Goal: Communication & Community: Ask a question

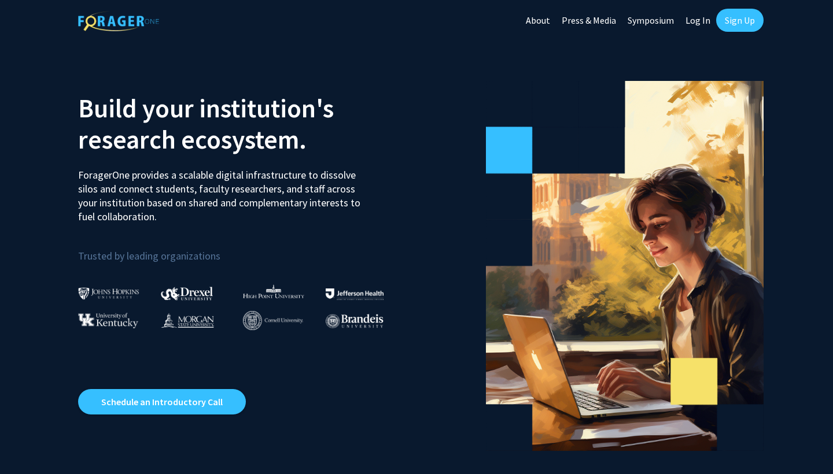
click at [694, 23] on link "Log In" at bounding box center [698, 20] width 36 height 40
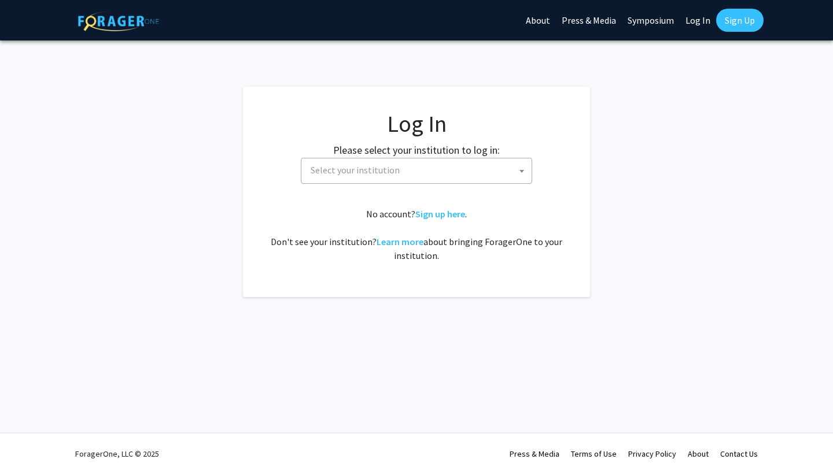
click at [475, 167] on span "Select your institution" at bounding box center [419, 171] width 226 height 24
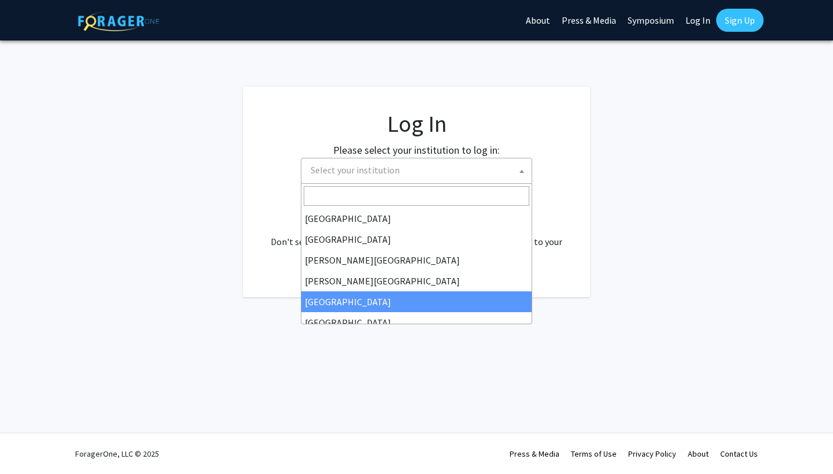
select select "6"
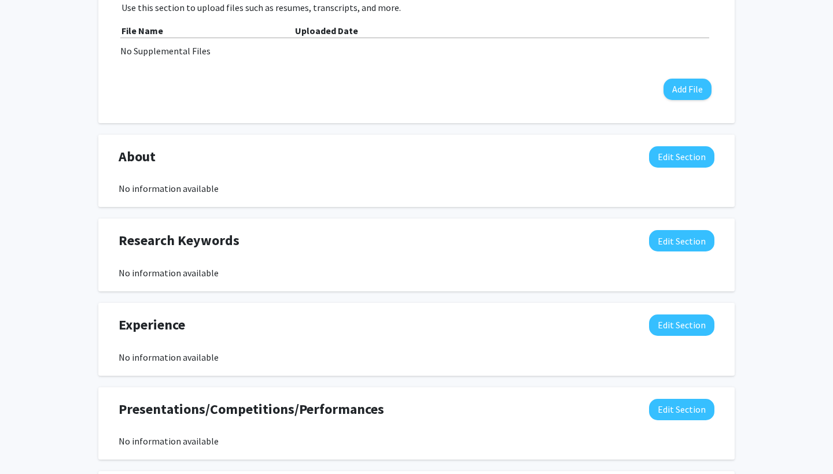
scroll to position [555, 0]
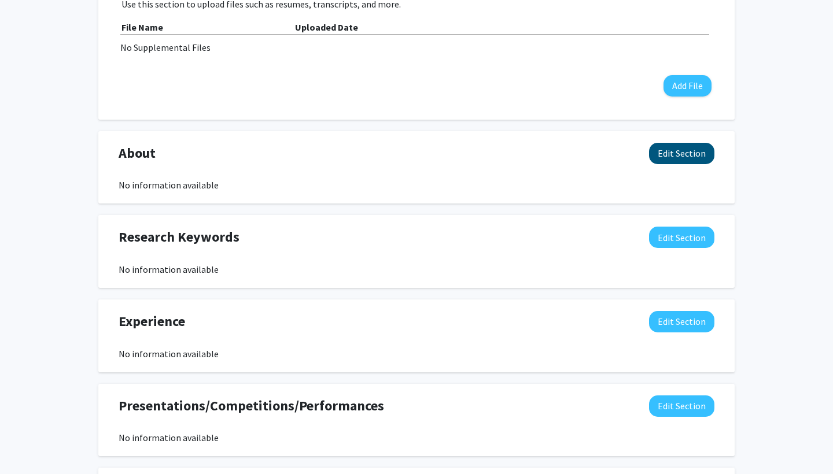
click at [690, 152] on button "Edit Section" at bounding box center [681, 153] width 65 height 21
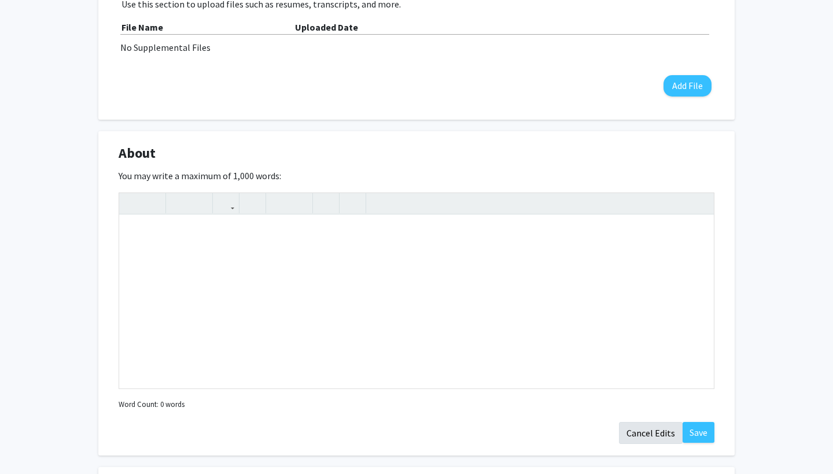
click at [641, 436] on button "Cancel Edits" at bounding box center [651, 433] width 64 height 22
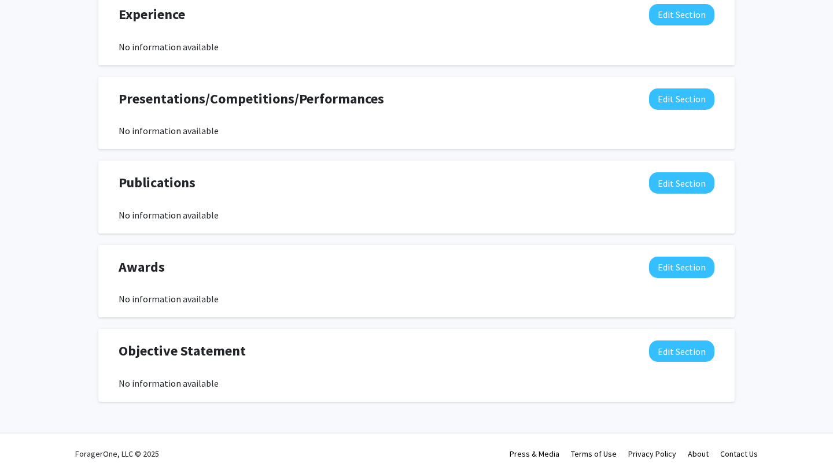
scroll to position [863, 0]
click at [696, 184] on button "Edit Section" at bounding box center [681, 182] width 65 height 21
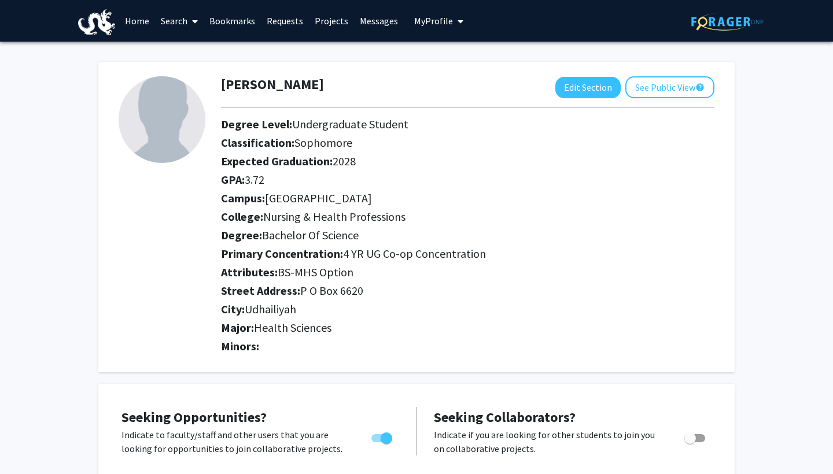
scroll to position [0, 0]
click at [174, 20] on link "Search" at bounding box center [179, 21] width 49 height 40
click at [199, 49] on span "Faculty/Staff" at bounding box center [197, 53] width 85 height 23
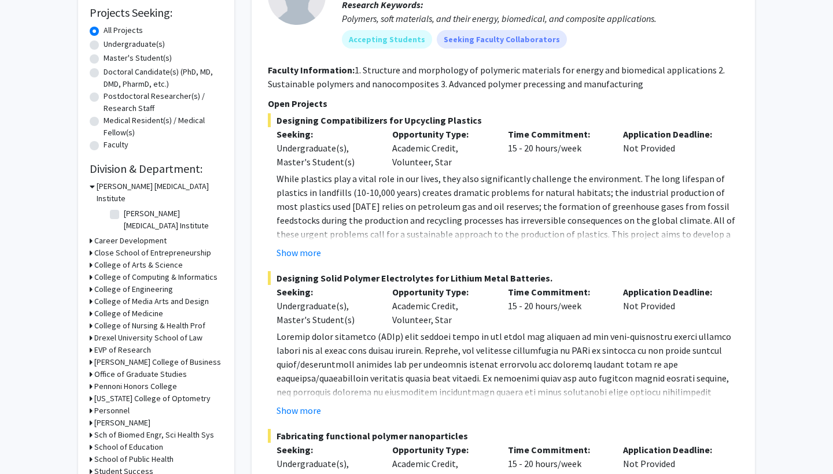
scroll to position [195, 0]
click at [91, 307] on icon at bounding box center [91, 313] width 3 height 12
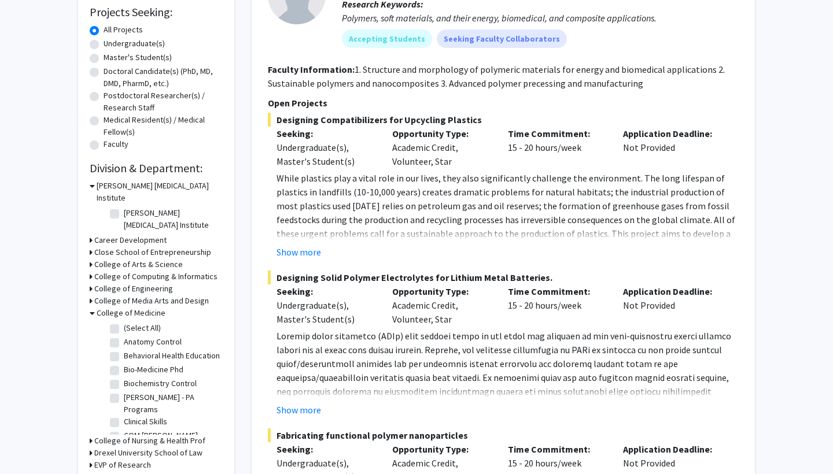
click at [120, 322] on fg-checkbox "(Select All) (Select All)" at bounding box center [165, 329] width 110 height 14
click at [124, 322] on label "(Select All)" at bounding box center [142, 328] width 37 height 12
click at [124, 322] on input "(Select All)" at bounding box center [128, 326] width 8 height 8
checkbox input "true"
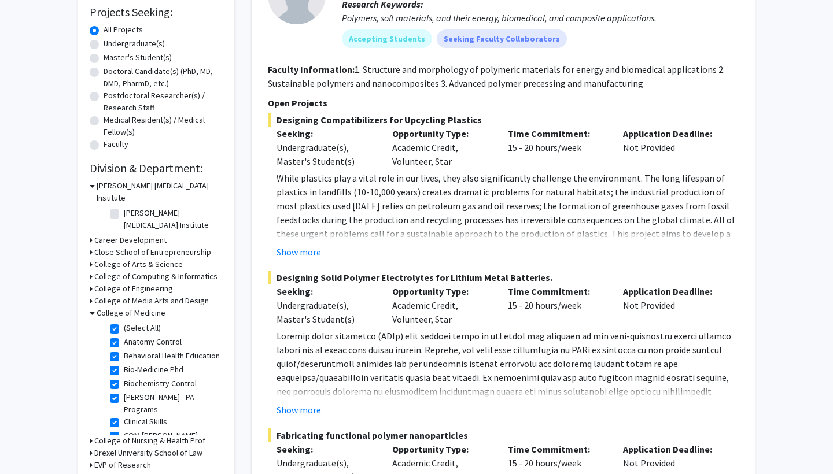
checkbox input "true"
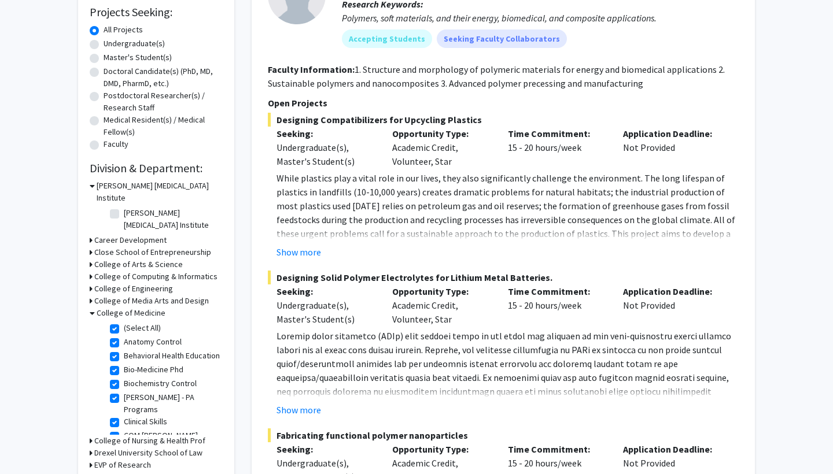
checkbox input "true"
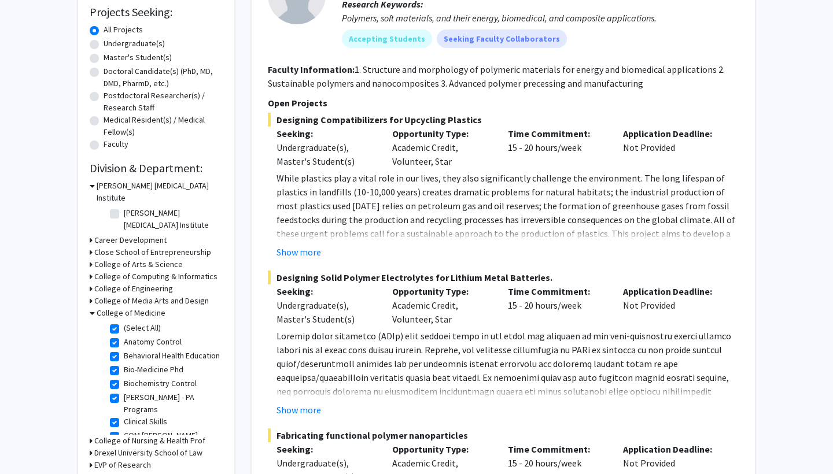
checkbox input "true"
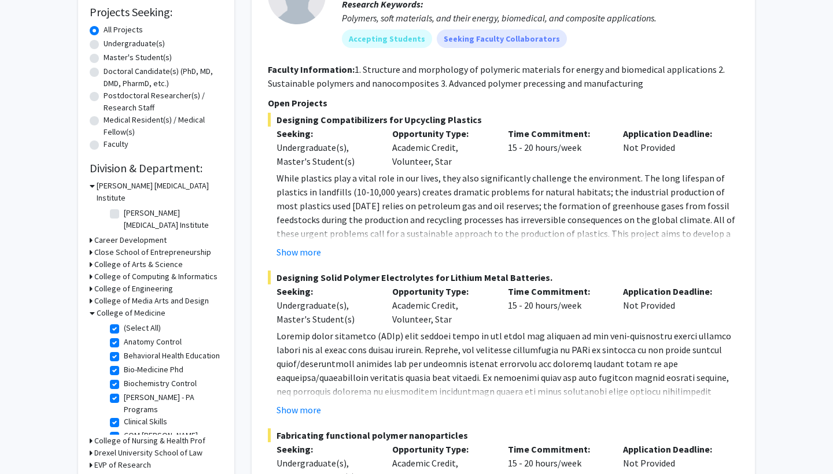
checkbox input "true"
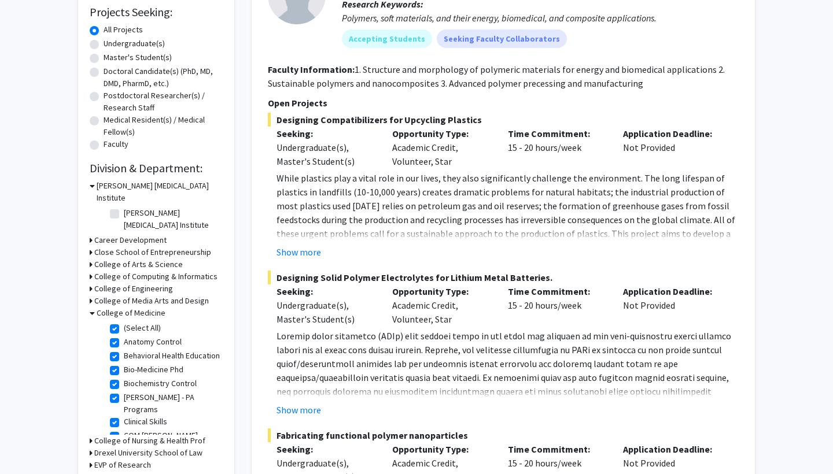
checkbox input "true"
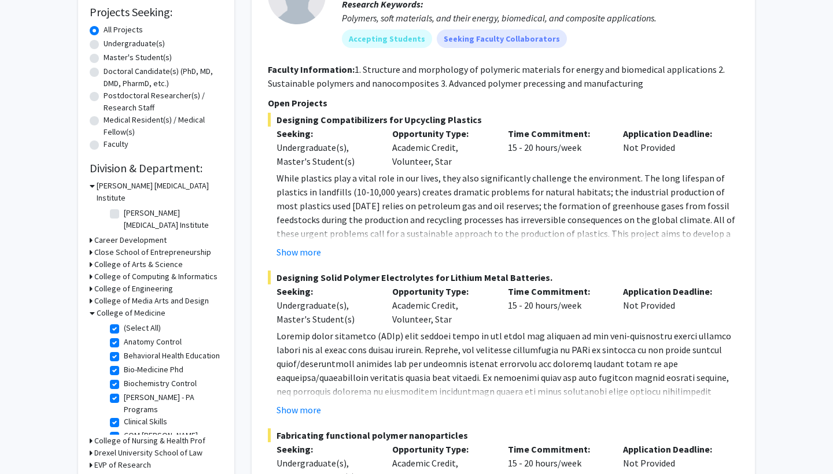
checkbox input "true"
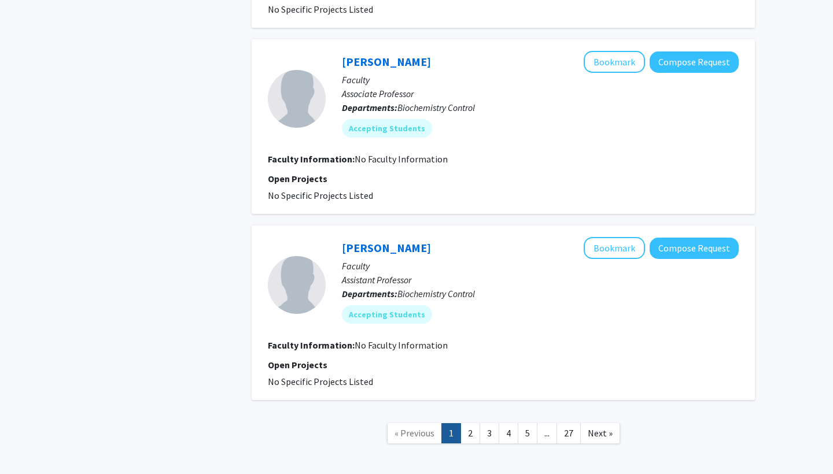
scroll to position [3296, 0]
drag, startPoint x: 271, startPoint y: 333, endPoint x: 321, endPoint y: 332, distance: 49.8
click at [321, 377] on span "No Specific Projects Listed" at bounding box center [320, 383] width 105 height 12
click at [336, 341] on div "[PERSON_NAME] Bookmark Compose Request Faculty Assistant Professor Departments:…" at bounding box center [503, 313] width 503 height 175
click at [522, 424] on link "5" at bounding box center [528, 434] width 20 height 20
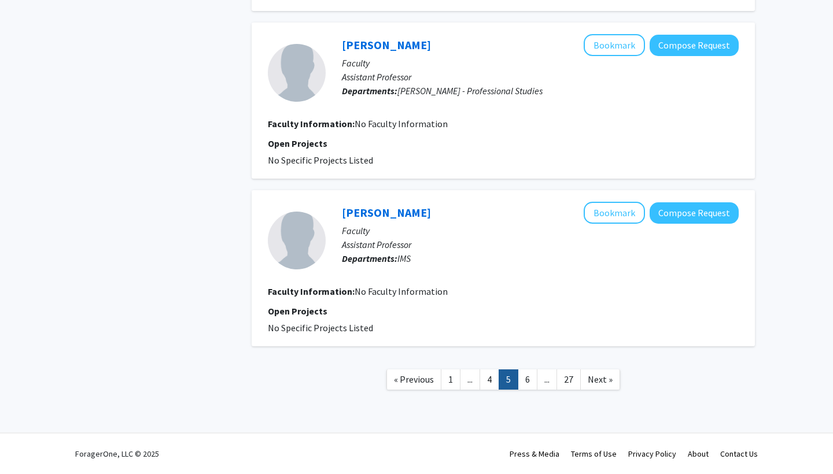
scroll to position [1438, 0]
click at [443, 379] on link "1" at bounding box center [451, 380] width 20 height 20
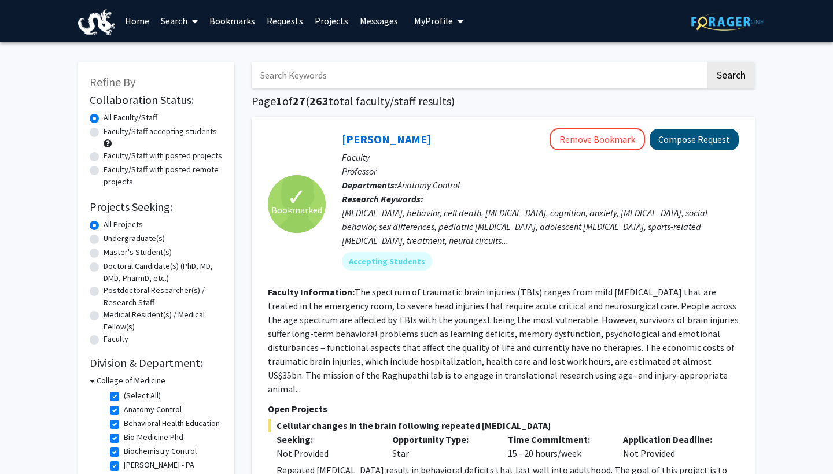
click at [687, 148] on button "Compose Request" at bounding box center [694, 139] width 89 height 21
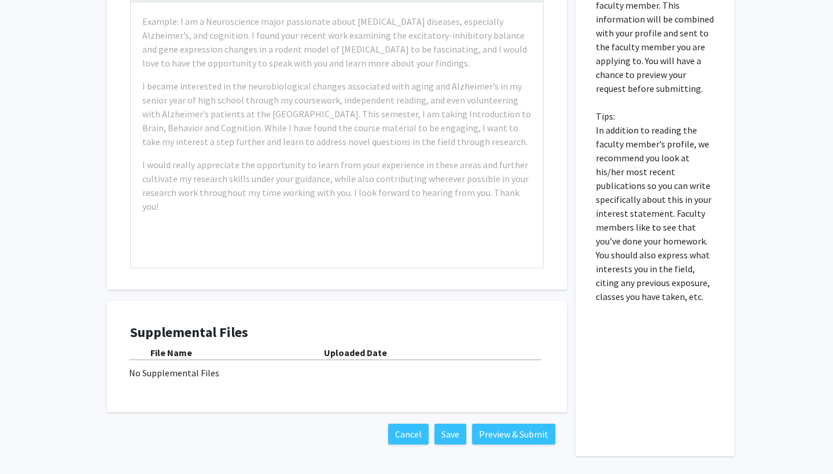
scroll to position [1195, 0]
drag, startPoint x: 135, startPoint y: 348, endPoint x: 185, endPoint y: 351, distance: 49.8
click at [185, 366] on div "No Supplemental Files" at bounding box center [337, 373] width 416 height 14
click at [186, 366] on div "No Supplemental Files" at bounding box center [337, 373] width 416 height 14
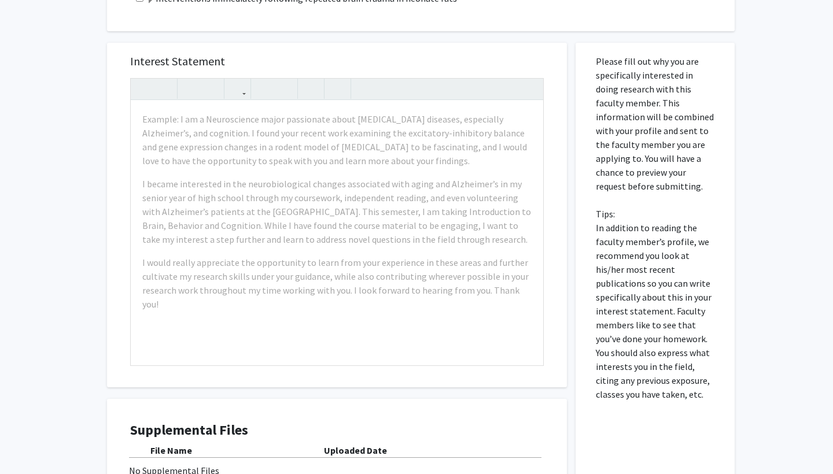
scroll to position [1099, 0]
